Goal: Communication & Community: Share content

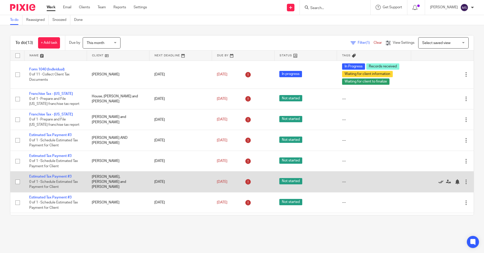
click at [132, 182] on icon at bounding box center [440, 182] width 5 height 5
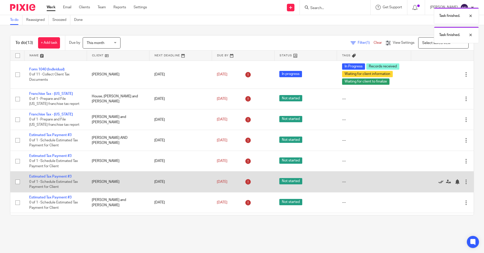
click at [132, 182] on icon at bounding box center [440, 182] width 5 height 5
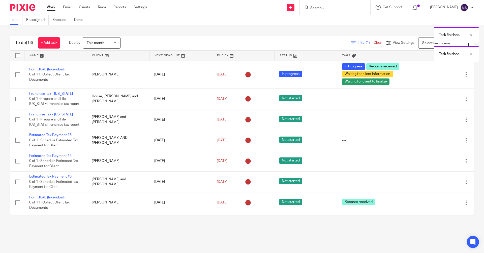
click at [132, 182] on icon at bounding box center [440, 182] width 5 height 5
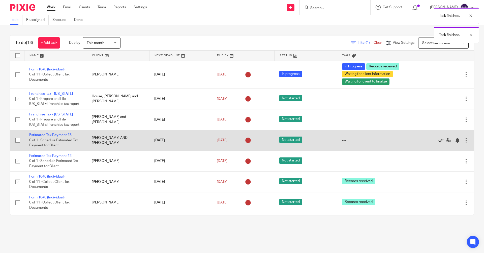
click at [132, 140] on icon at bounding box center [440, 140] width 5 height 5
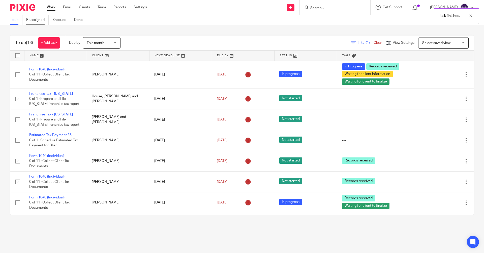
click at [33, 18] on link "Reassigned" at bounding box center [37, 20] width 22 height 10
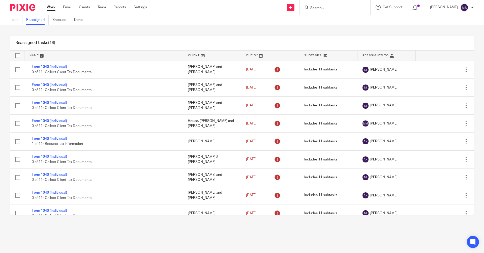
click at [322, 7] on input "Search" at bounding box center [331, 8] width 45 height 5
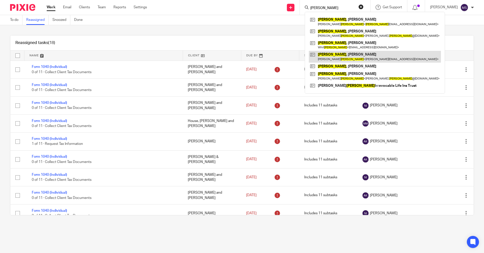
type input "klein"
click at [347, 55] on link at bounding box center [374, 57] width 132 height 12
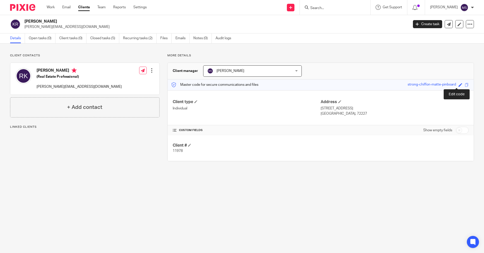
click at [458, 85] on span at bounding box center [460, 85] width 4 height 4
type input "KLEIN-11978"
click at [447, 85] on link "Save" at bounding box center [451, 84] width 8 height 5
type input "KLEIN-11978"
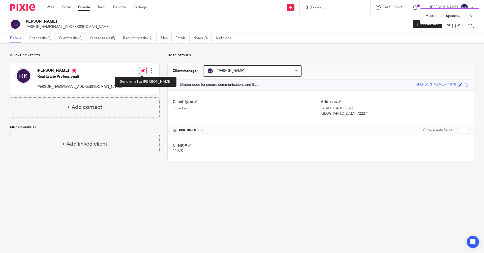
click at [141, 71] on icon at bounding box center [143, 71] width 4 height 4
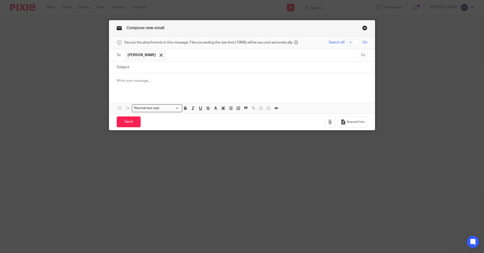
click at [362, 27] on link "Close this dialog window" at bounding box center [364, 28] width 5 height 7
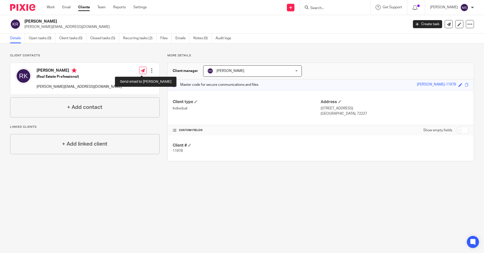
click at [141, 70] on icon at bounding box center [143, 71] width 4 height 4
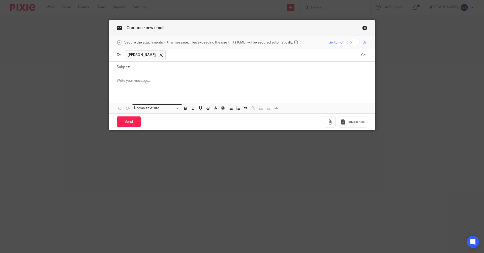
click at [356, 43] on input "checkbox" at bounding box center [353, 42] width 13 height 7
checkbox input "true"
click at [167, 67] on input "Subject:" at bounding box center [249, 67] width 235 height 11
type input "IRS notice on 2021 return"
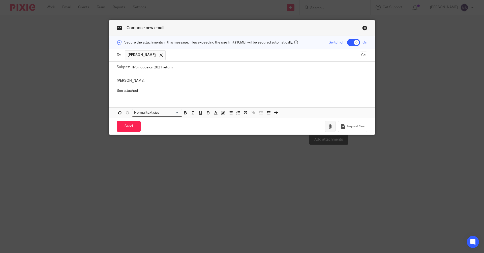
click at [329, 126] on icon "button" at bounding box center [329, 126] width 5 height 5
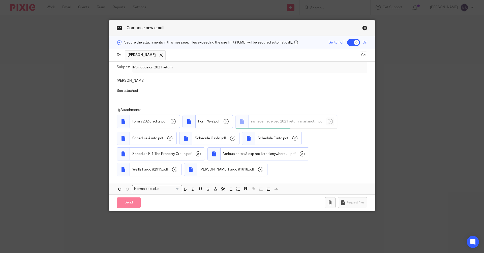
click at [145, 90] on p "See attached" at bounding box center [242, 90] width 250 height 5
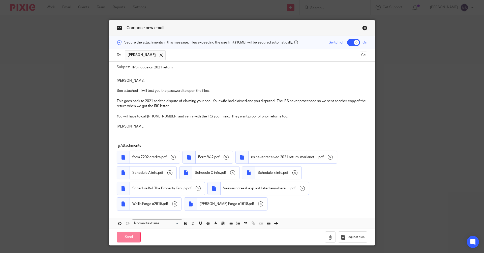
click at [128, 235] on input "Send" at bounding box center [129, 237] width 24 height 11
